Goal: Task Accomplishment & Management: Manage account settings

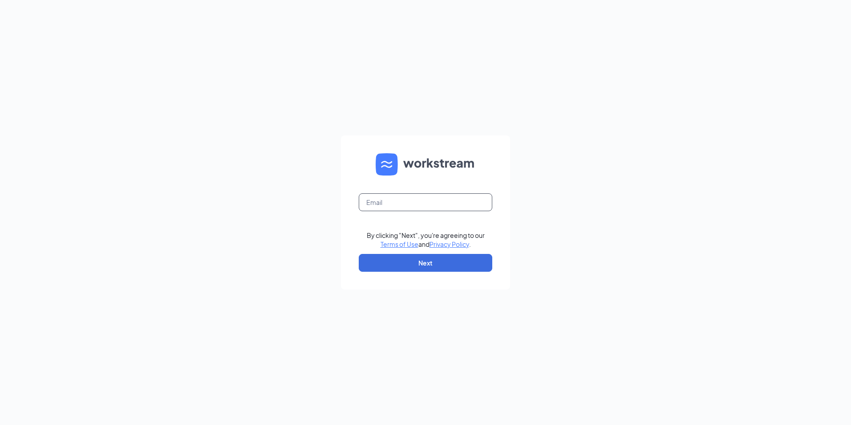
click at [419, 207] on input "text" at bounding box center [426, 202] width 134 height 18
type input "gmclintonville@bleedblue.net"
click at [418, 262] on button "Next" at bounding box center [426, 263] width 134 height 18
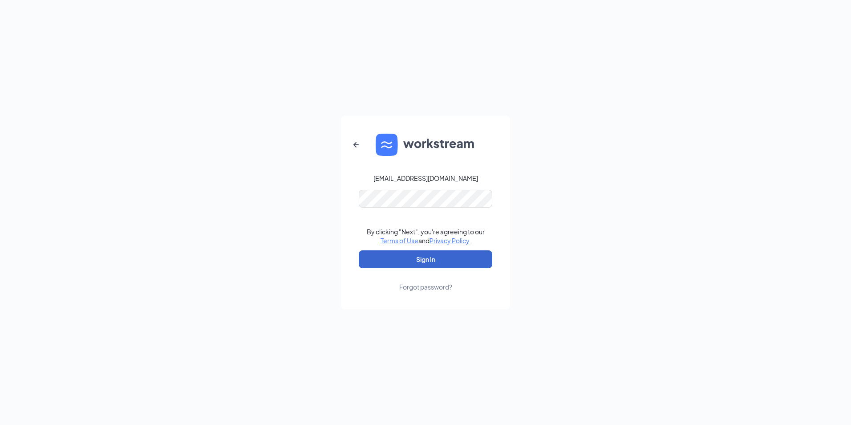
click at [409, 260] on button "Sign In" at bounding box center [426, 259] width 134 height 18
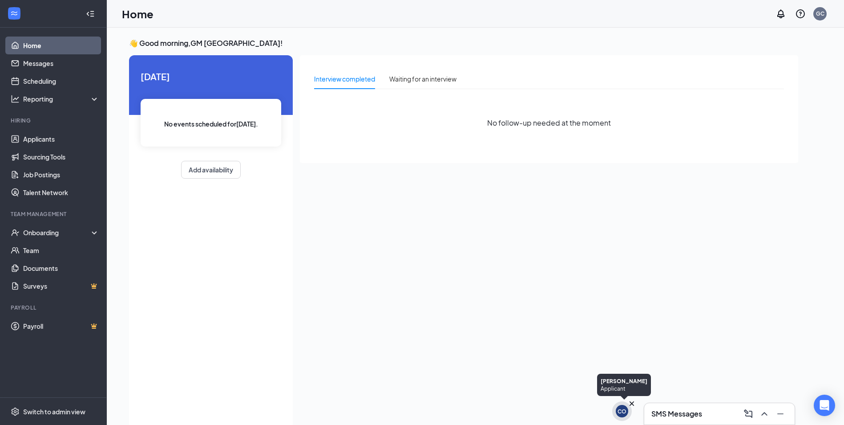
click at [631, 402] on icon "Cross" at bounding box center [632, 403] width 4 height 4
click at [676, 409] on h3 "SMS Messages" at bounding box center [677, 414] width 51 height 10
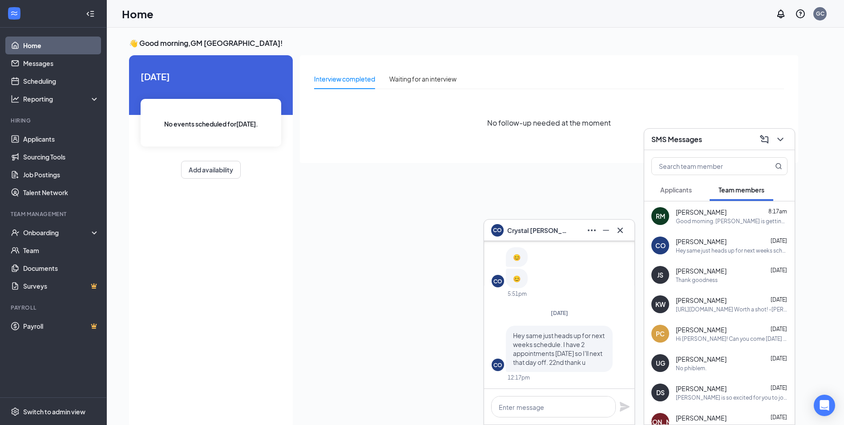
click at [709, 222] on div "Good morning. [PERSON_NAME] is getting a uniform ready for you. Working on gett…" at bounding box center [732, 221] width 112 height 8
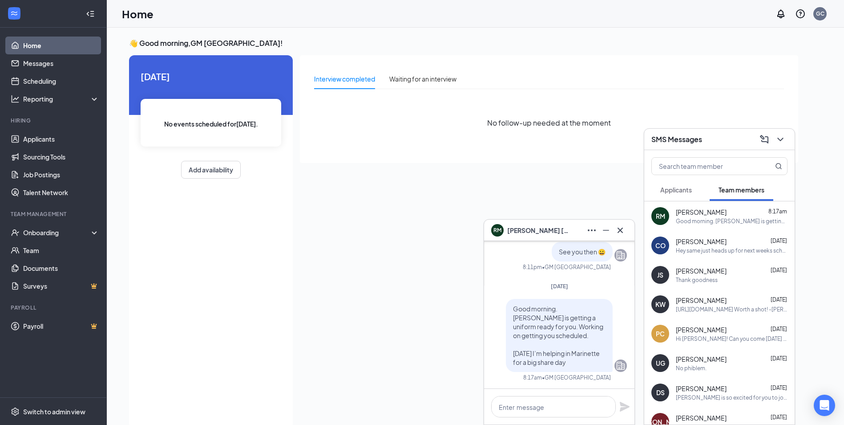
click at [710, 256] on div "CO [PERSON_NAME] [DATE] Hey same just heads up for next weeks schedule. I have …" at bounding box center [719, 245] width 150 height 29
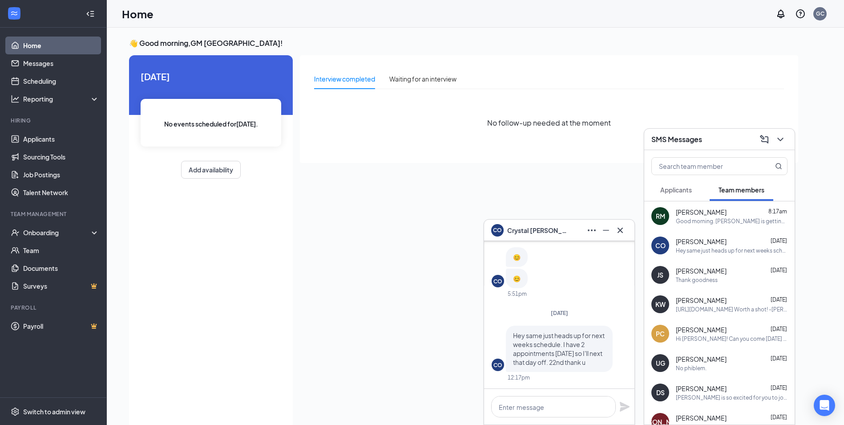
click at [713, 271] on div "[PERSON_NAME] [DATE]" at bounding box center [732, 270] width 112 height 9
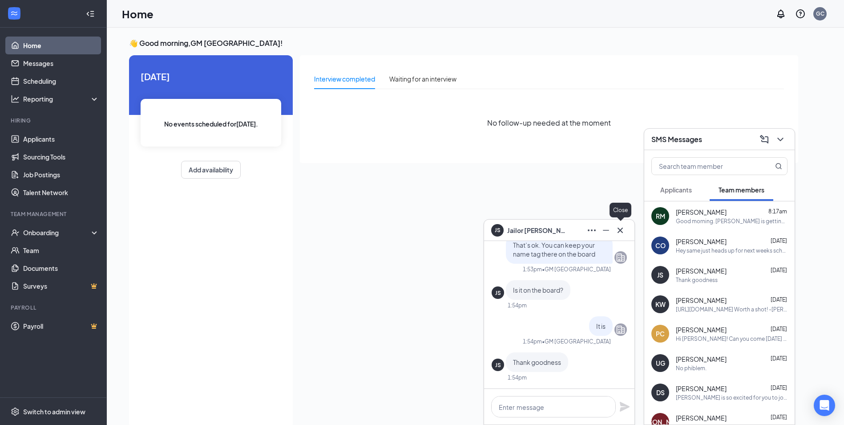
click at [625, 233] on icon "Cross" at bounding box center [620, 230] width 11 height 11
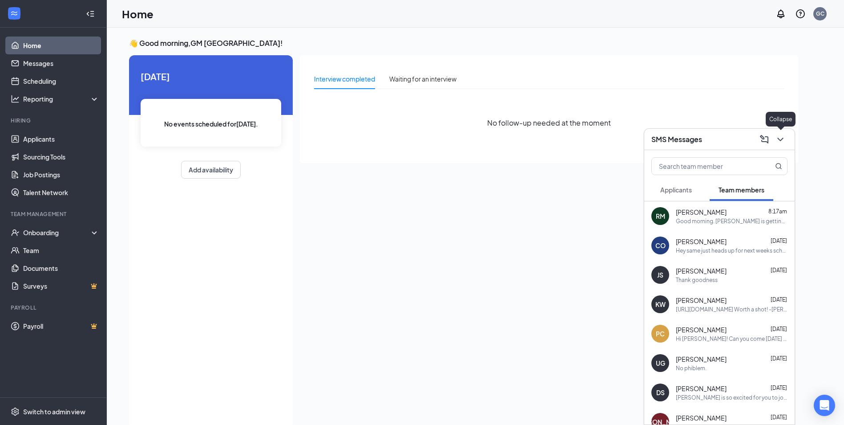
click at [781, 141] on icon "ChevronDown" at bounding box center [780, 140] width 6 height 4
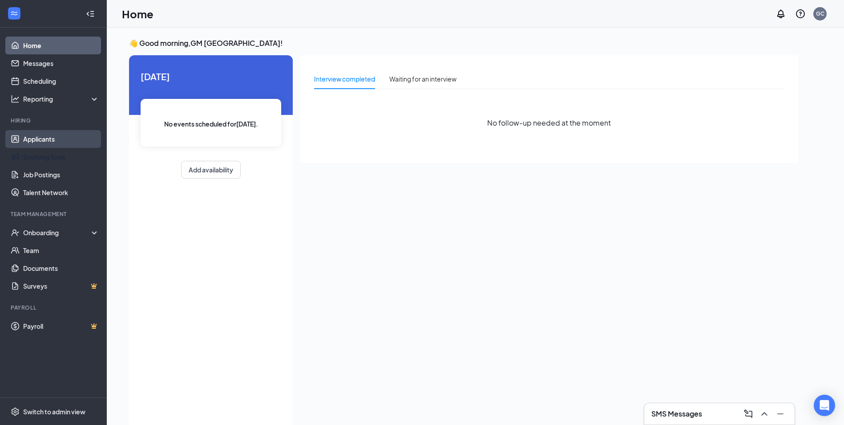
click at [40, 147] on ul "Applicants Sourcing Tools Job Postings Talent Network" at bounding box center [53, 165] width 106 height 71
click at [42, 142] on link "Applicants" at bounding box center [61, 139] width 76 height 18
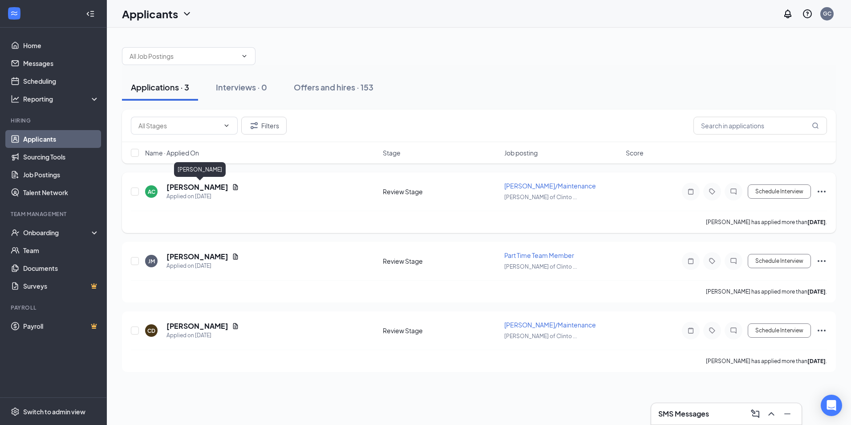
click at [228, 190] on h5 "[PERSON_NAME]" at bounding box center [197, 187] width 62 height 10
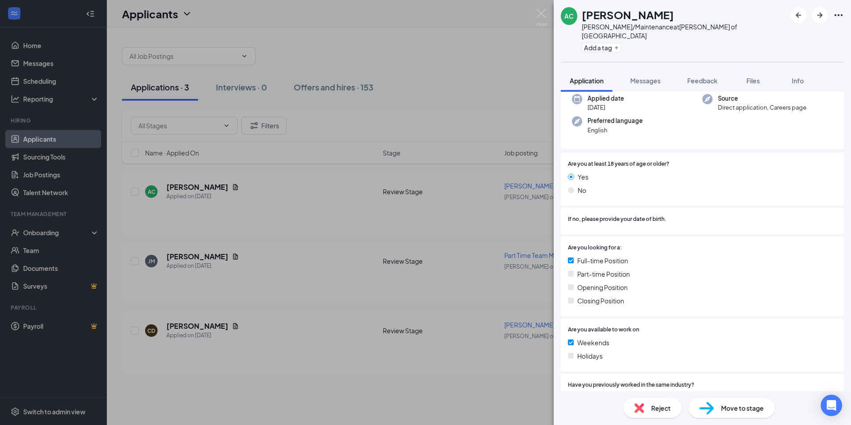
scroll to position [231, 0]
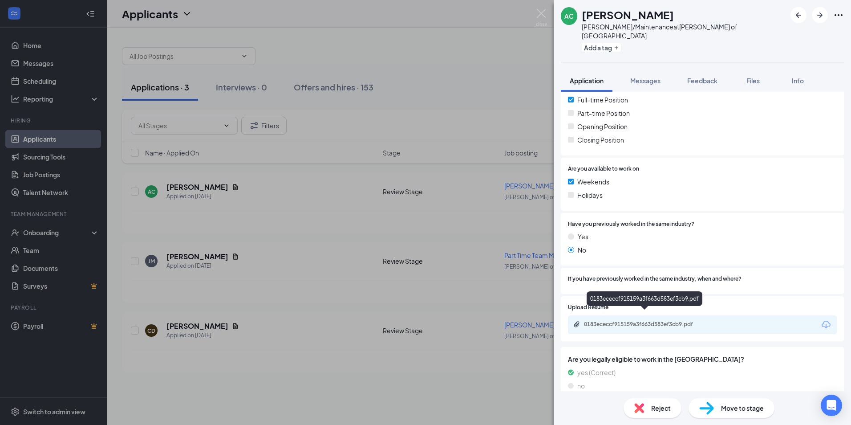
click at [653, 320] on div "0183ececcf915159a3f663d583ef3cb9.pdf" at bounding box center [646, 323] width 125 height 7
drag, startPoint x: 444, startPoint y: 76, endPoint x: 450, endPoint y: 1, distance: 75.0
click at [444, 76] on div "AC [PERSON_NAME] [PERSON_NAME]/Maintenance at [PERSON_NAME] of [GEOGRAPHIC_DATA…" at bounding box center [425, 212] width 851 height 425
